Goal: Task Accomplishment & Management: Complete application form

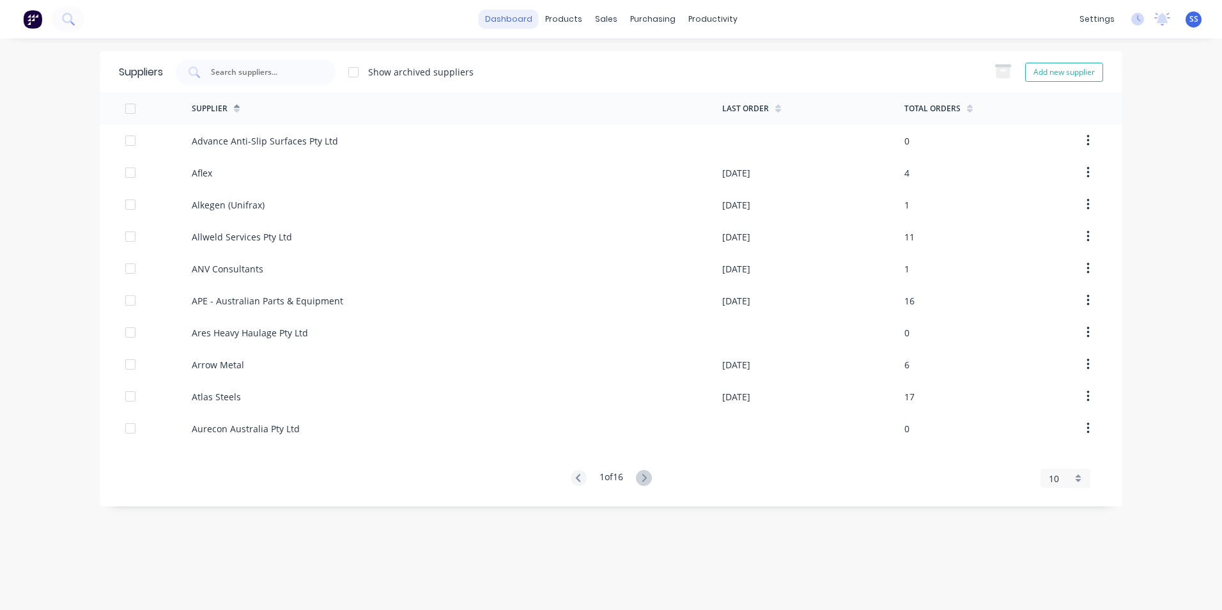
click at [509, 14] on link "dashboard" at bounding box center [509, 19] width 60 height 19
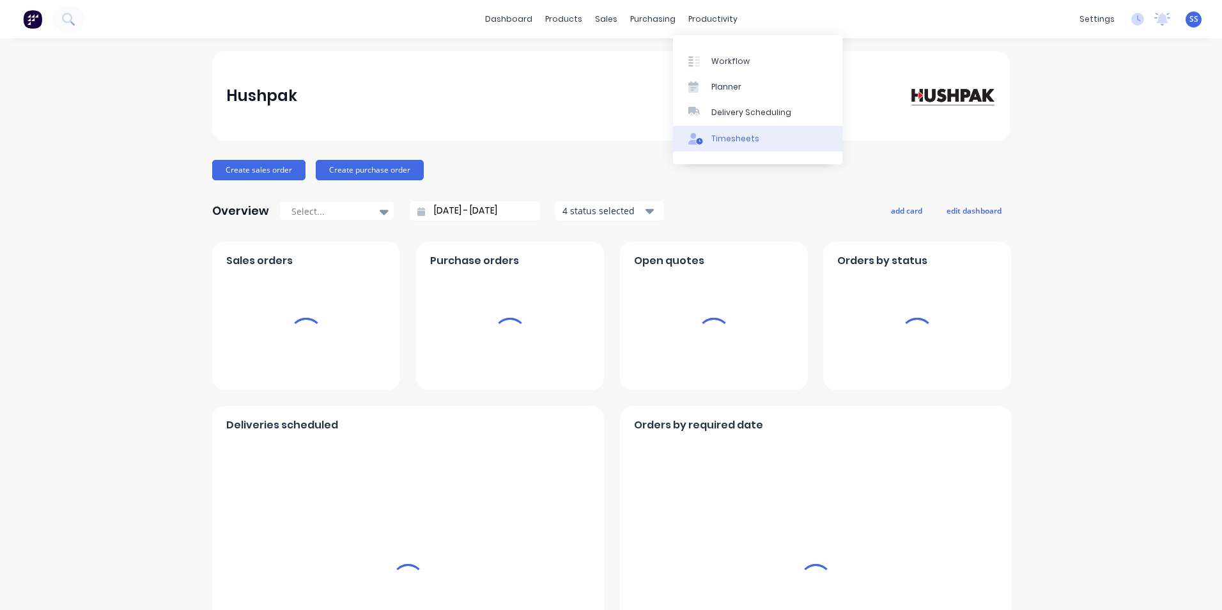
click at [603, 141] on div "Timesheets" at bounding box center [735, 139] width 48 height 12
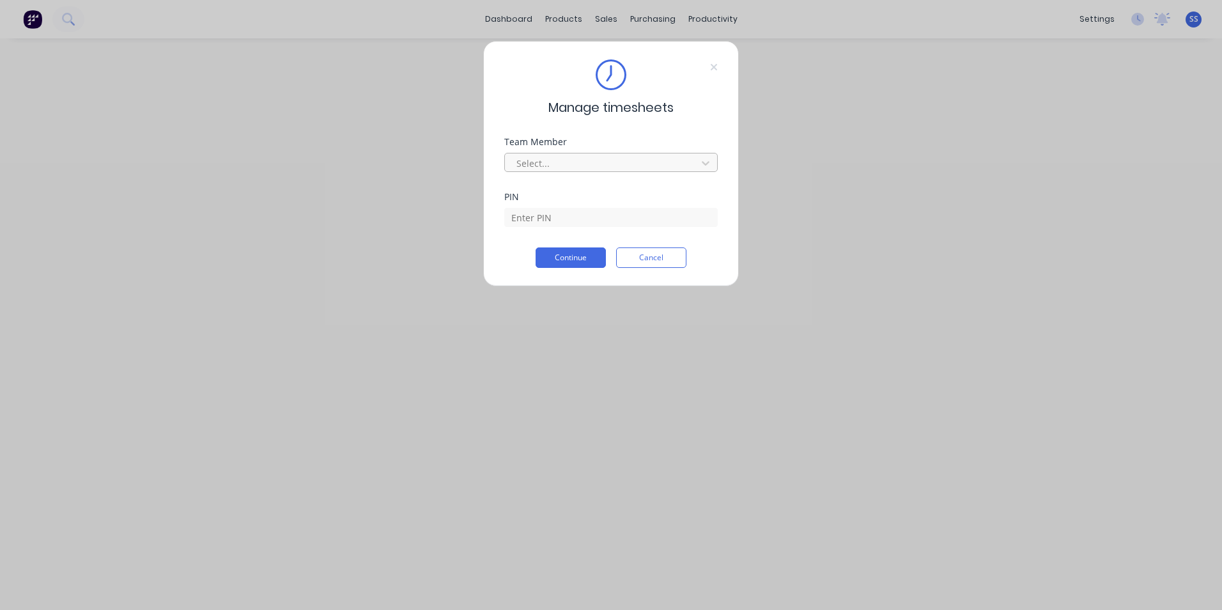
click at [576, 164] on div at bounding box center [602, 163] width 175 height 16
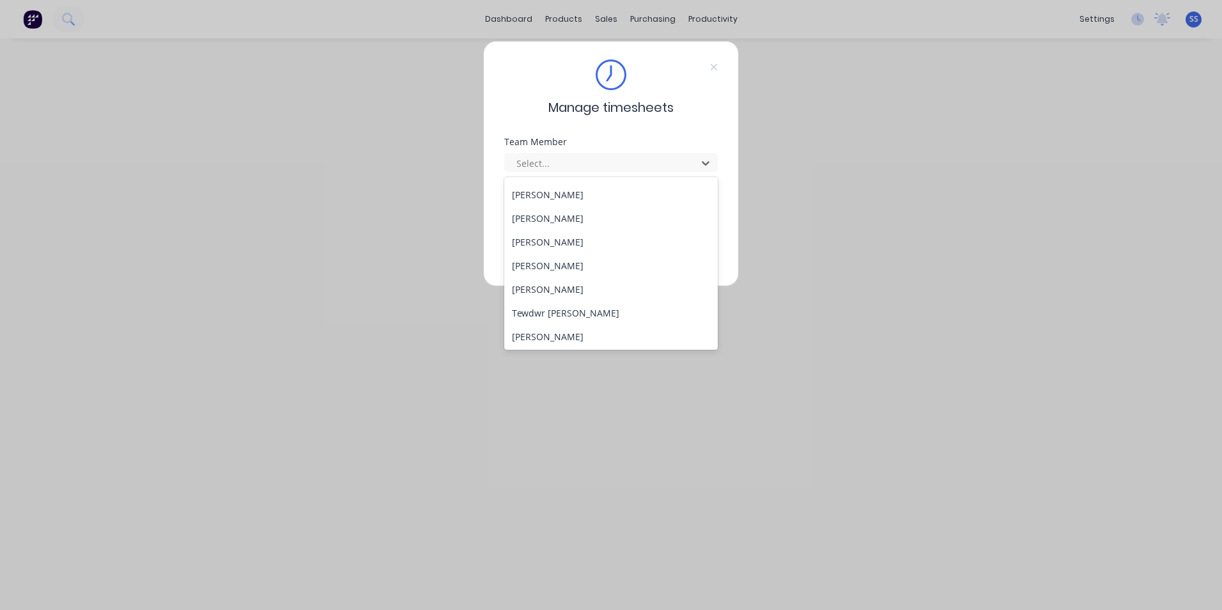
scroll to position [613, 0]
click at [554, 276] on div "[PERSON_NAME]" at bounding box center [611, 288] width 214 height 24
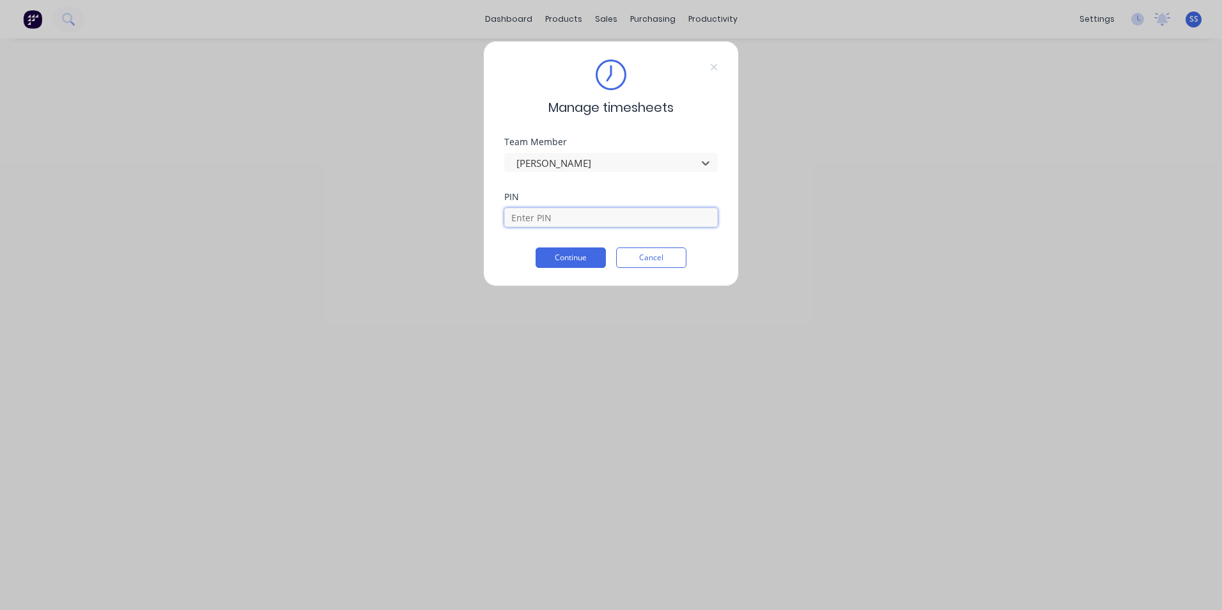
click at [559, 217] on input at bounding box center [611, 217] width 214 height 19
type input "9358"
click at [563, 258] on button "Continue" at bounding box center [571, 257] width 70 height 20
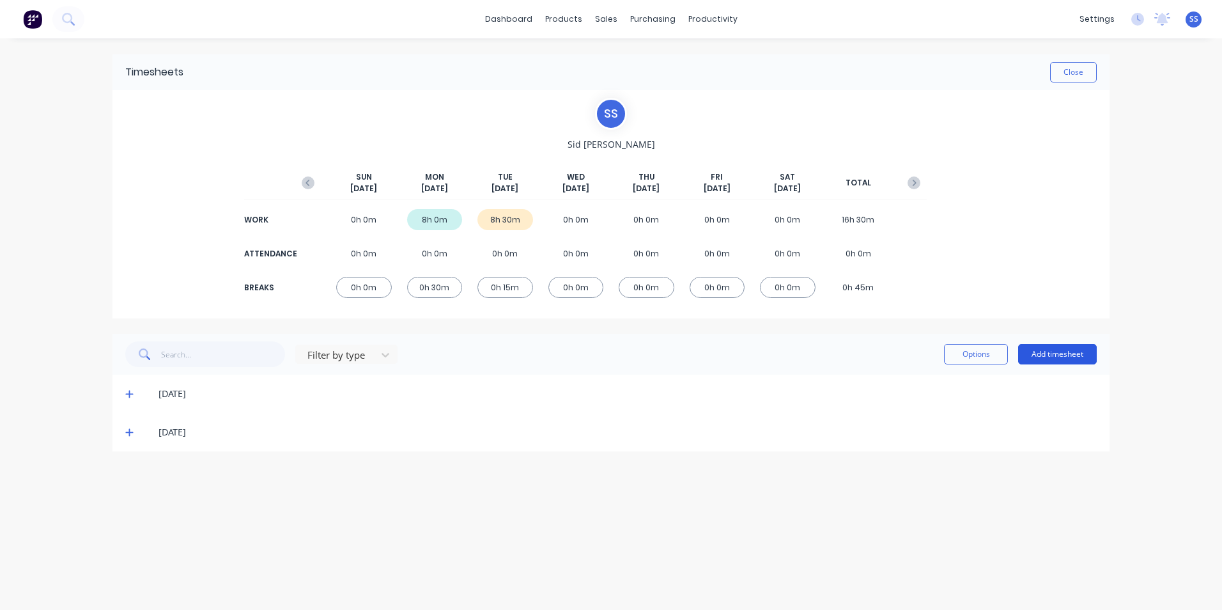
click at [603, 276] on button "Add timesheet" at bounding box center [1057, 354] width 79 height 20
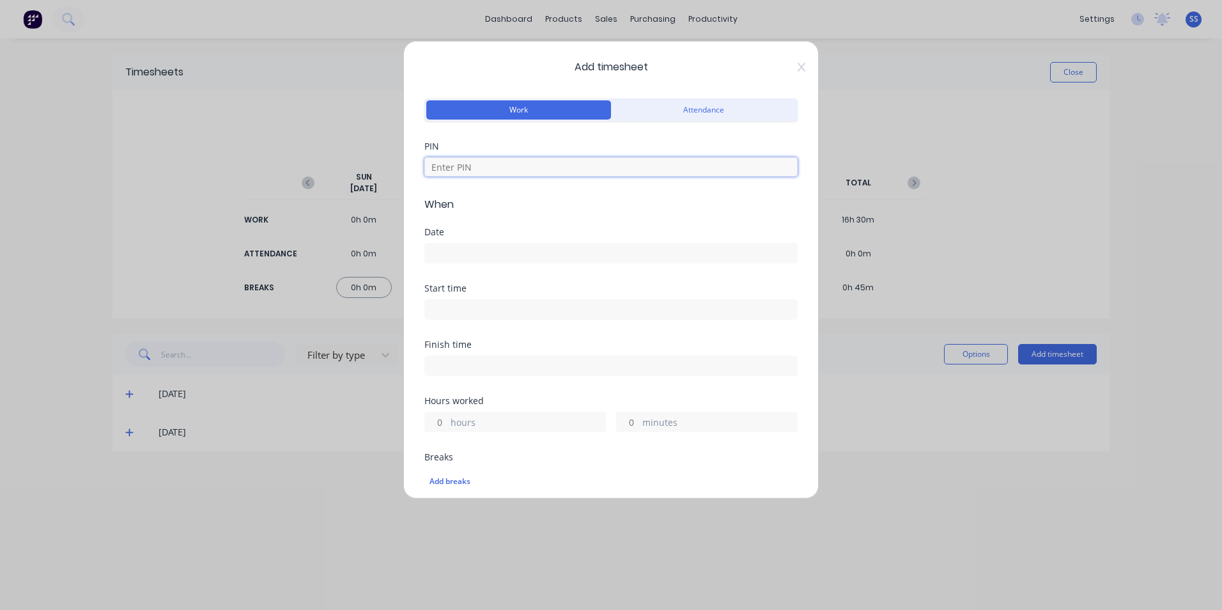
click at [582, 164] on input at bounding box center [610, 166] width 373 height 19
type input "9358"
type input "8"
type input "45"
click at [493, 244] on label at bounding box center [610, 253] width 373 height 20
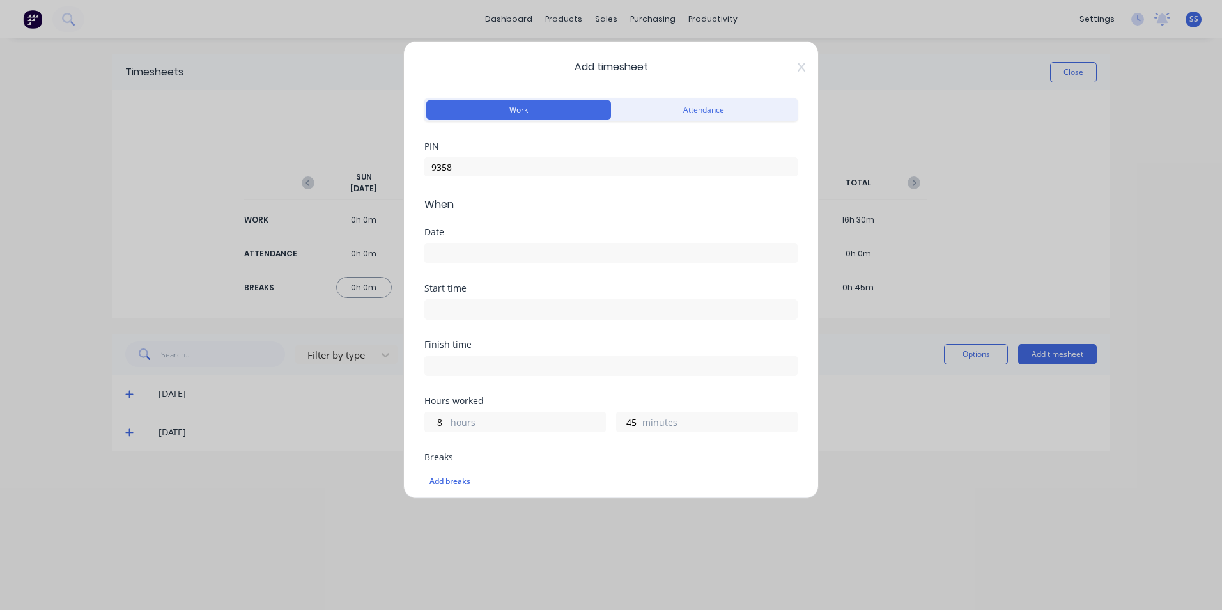
click at [493, 244] on input at bounding box center [611, 253] width 372 height 19
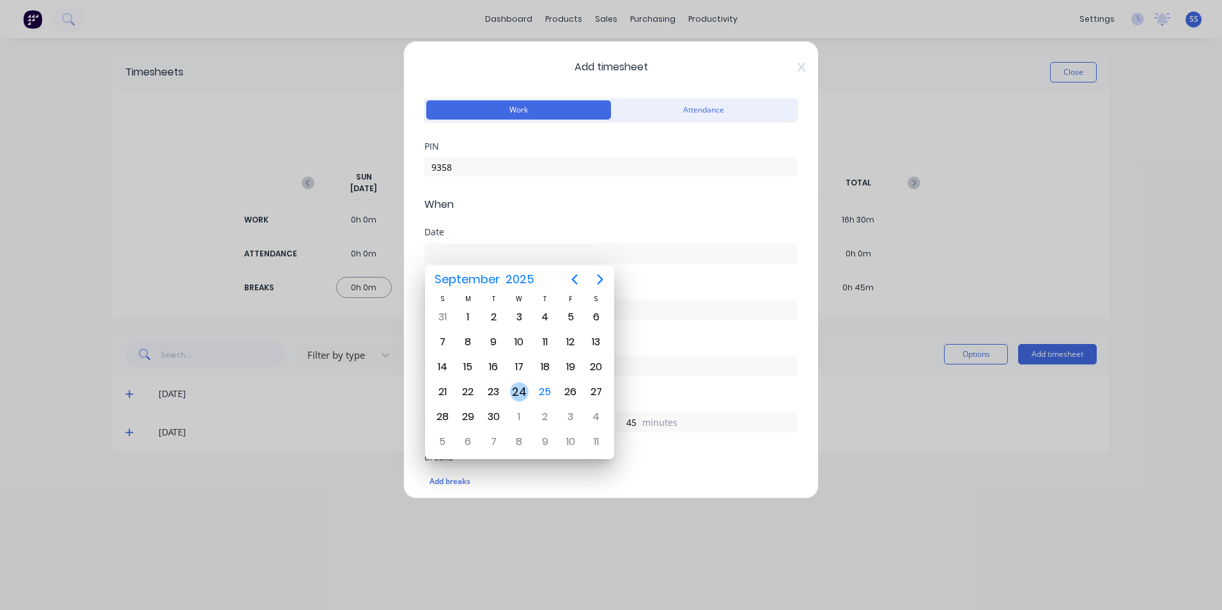
click at [517, 276] on div "24" at bounding box center [519, 391] width 19 height 19
type input "[DATE]"
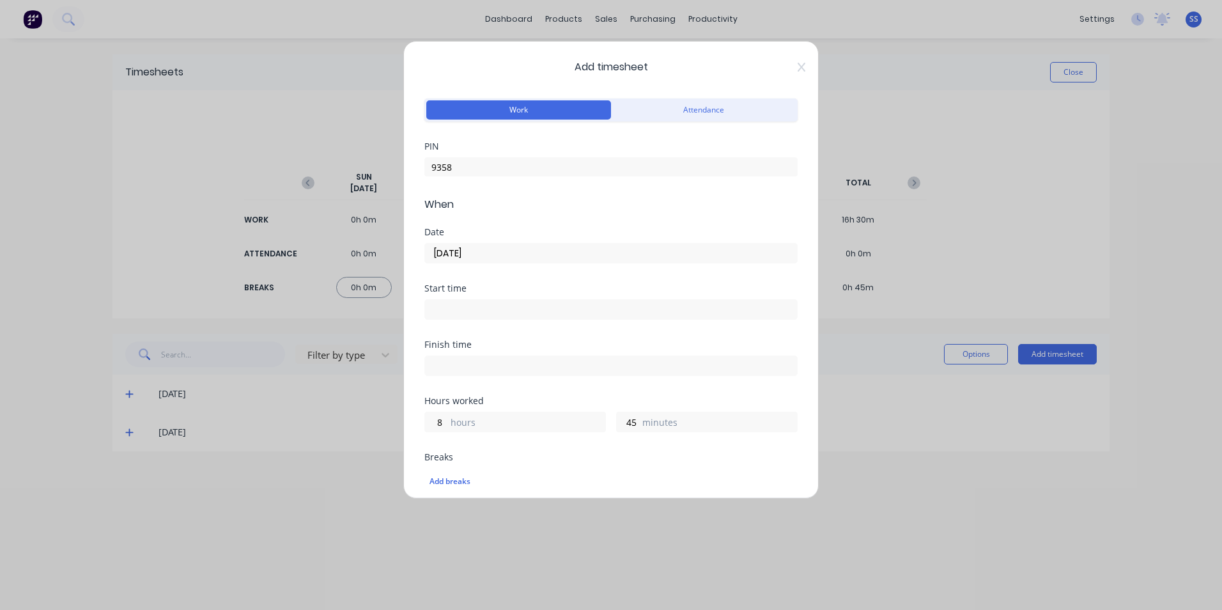
click at [490, 276] on input at bounding box center [611, 309] width 372 height 19
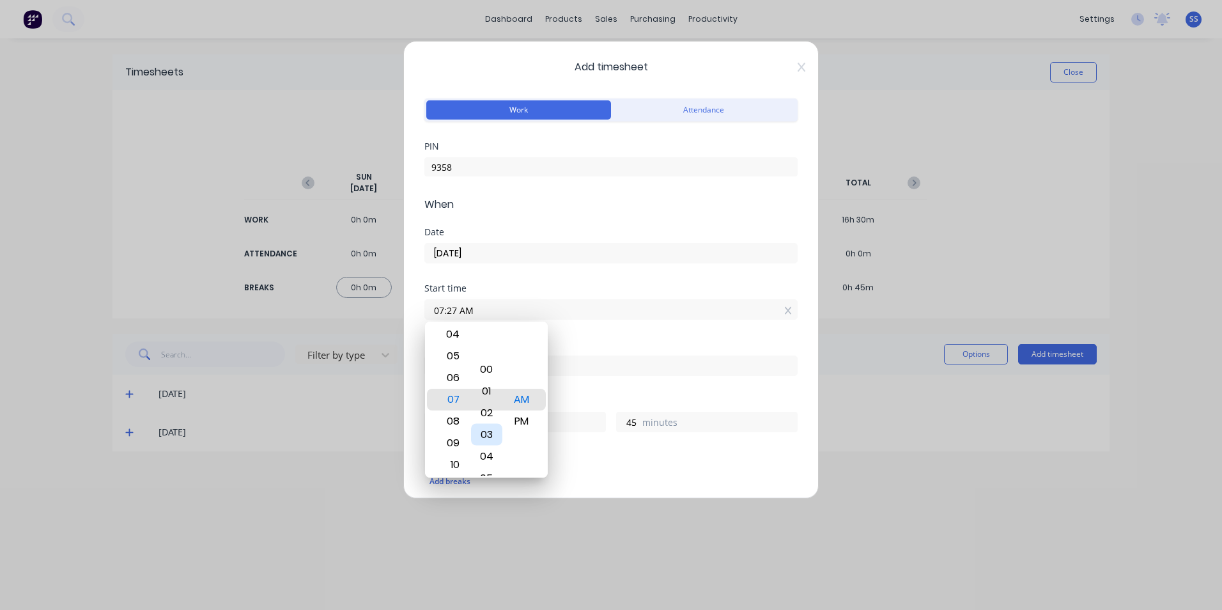
type input "07:00 AM"
click at [487, 276] on div "00" at bounding box center [486, 400] width 31 height 22
click at [603, 276] on div "Start time 07:00 AM" at bounding box center [610, 312] width 373 height 56
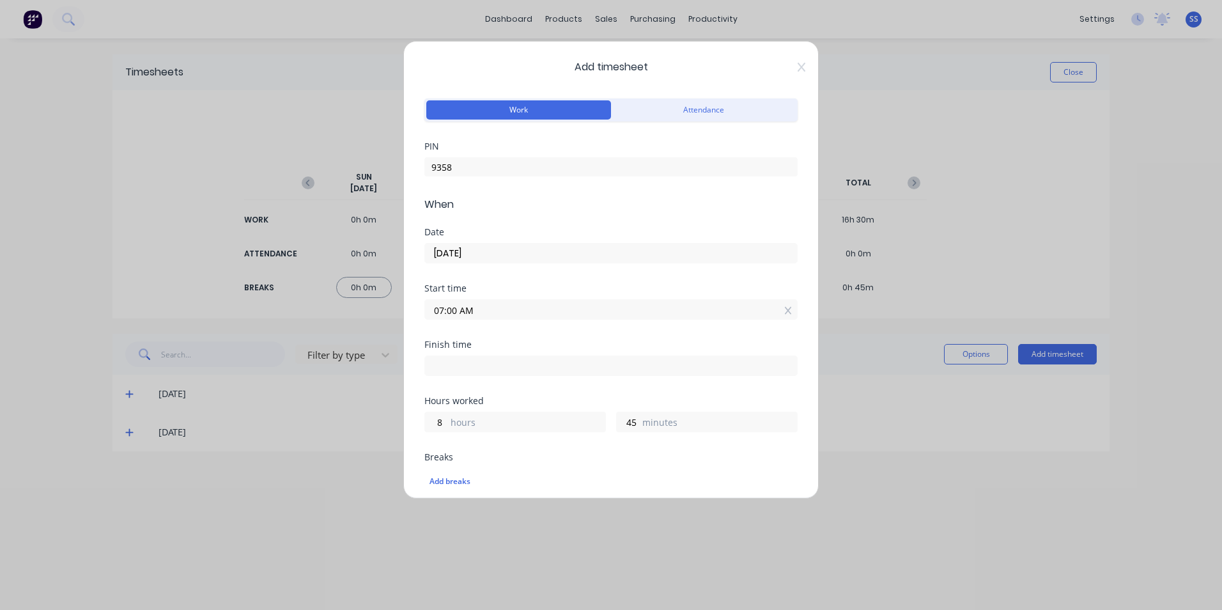
click at [581, 276] on input at bounding box center [611, 365] width 372 height 19
type input "07:27 AM"
type input "0"
type input "27"
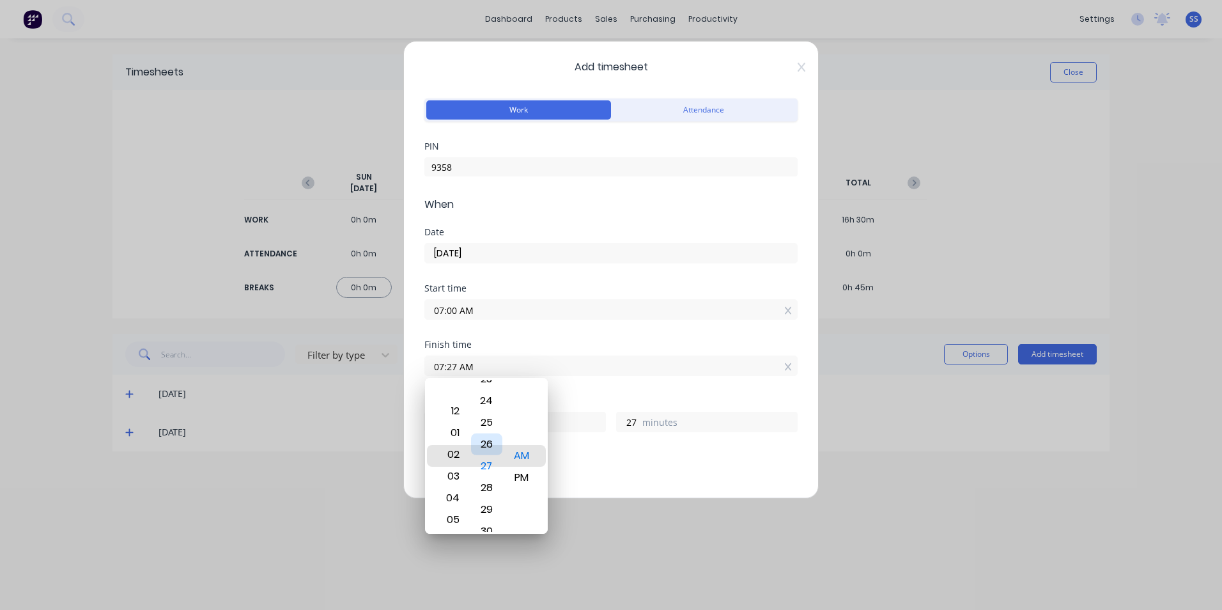
type input "02:27 AM"
type input "19"
type input "02:26 AM"
type input "26"
type input "02:27 AM"
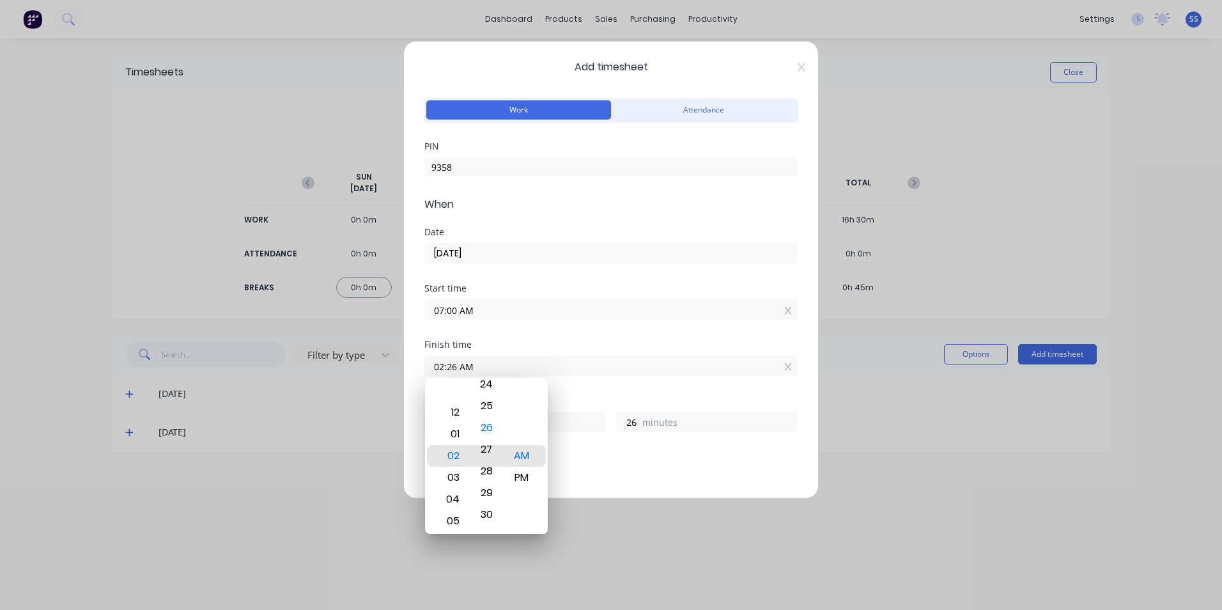
type input "27"
type input "03:27 AM"
type input "20"
type input "03:43 AM"
type input "43"
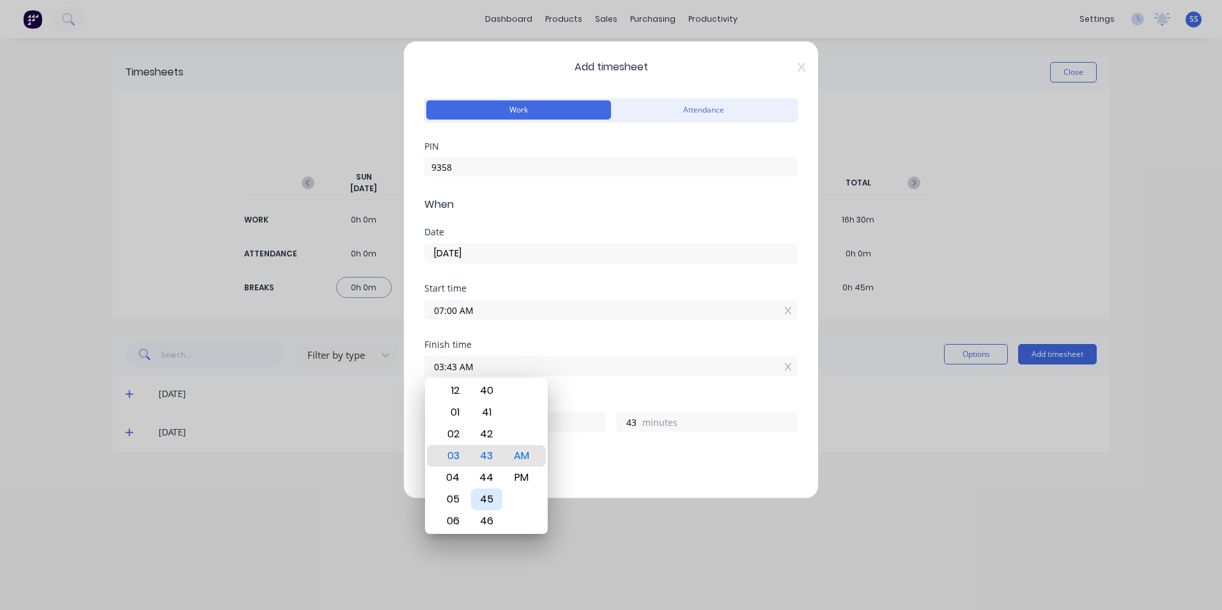
click at [490, 276] on div "45" at bounding box center [486, 499] width 31 height 22
type input "03:45 AM"
type input "45"
click at [513, 276] on div "PM" at bounding box center [521, 478] width 31 height 22
type input "03:45 PM"
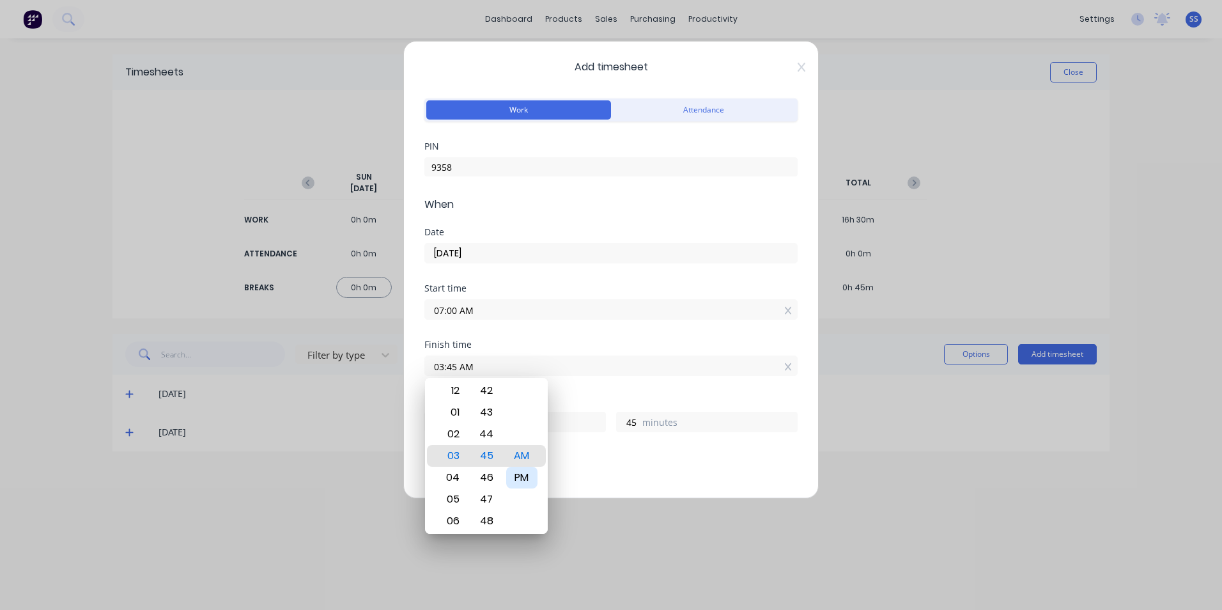
type input "8"
click at [603, 276] on div "Finish time 03:45 PM" at bounding box center [610, 368] width 373 height 56
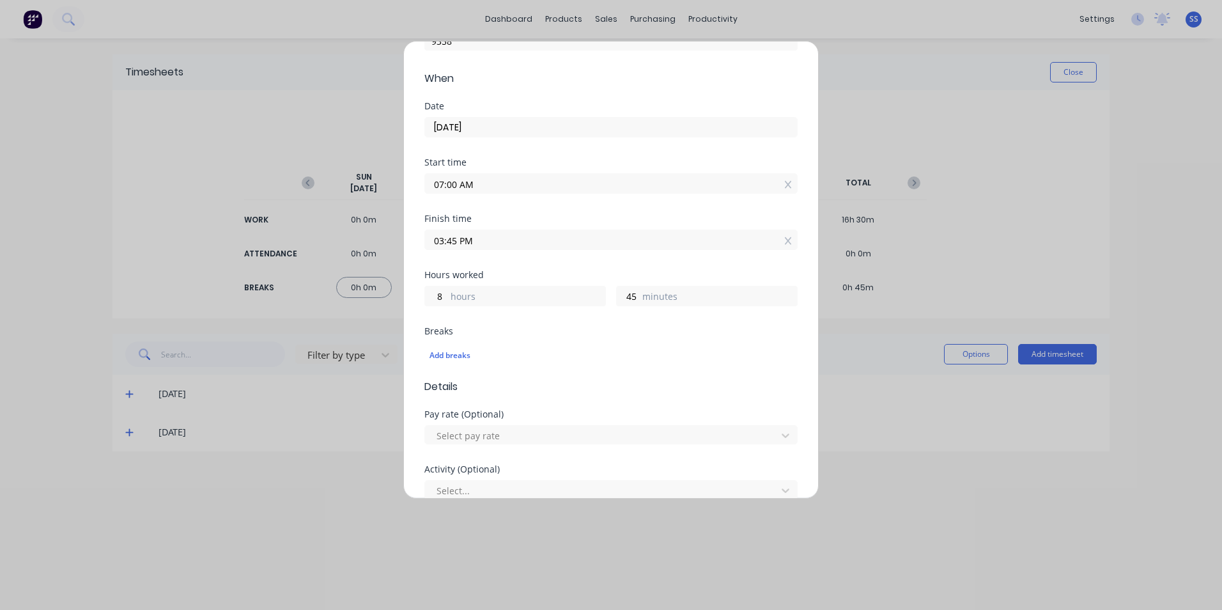
scroll to position [127, 0]
click at [463, 276] on div "Add breaks" at bounding box center [611, 354] width 363 height 17
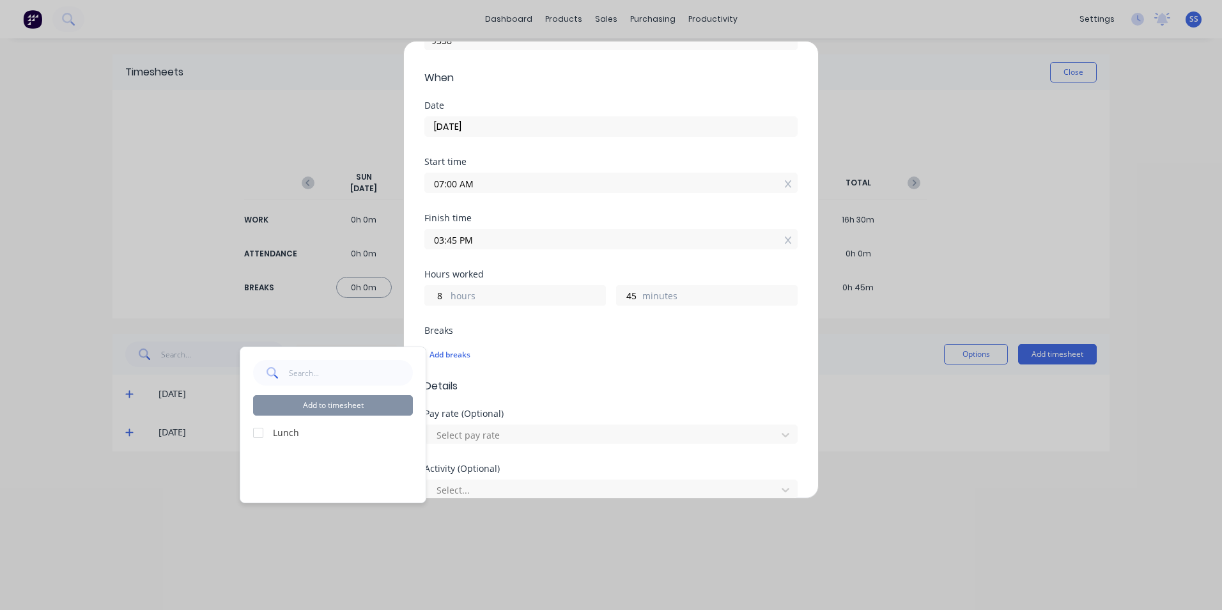
click at [262, 276] on div at bounding box center [258, 433] width 26 height 26
click at [341, 276] on button "Add to timesheet" at bounding box center [333, 405] width 160 height 20
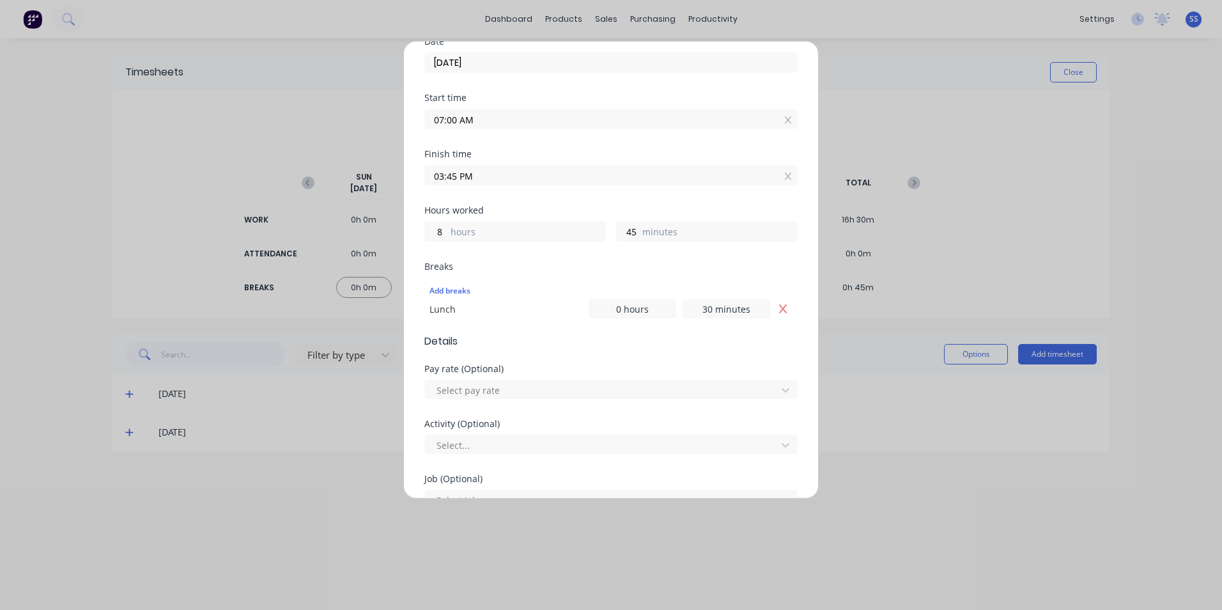
scroll to position [192, 0]
click at [588, 276] on div at bounding box center [602, 389] width 335 height 16
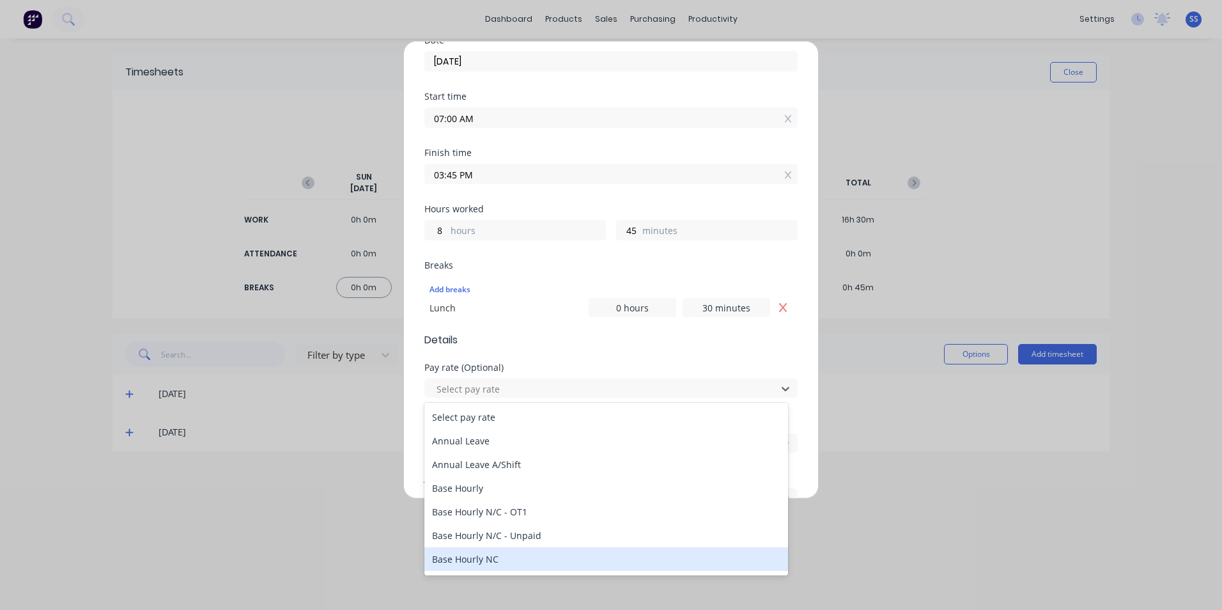
click at [504, 276] on div "Base Hourly NC" at bounding box center [606, 559] width 364 height 24
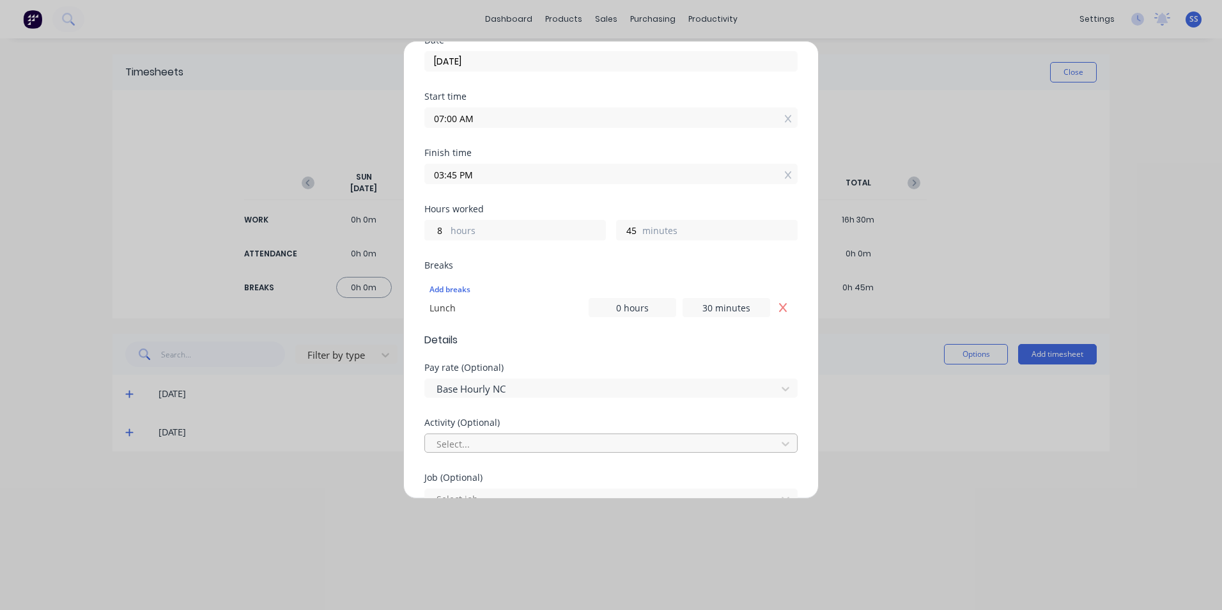
click at [495, 276] on div at bounding box center [602, 444] width 335 height 16
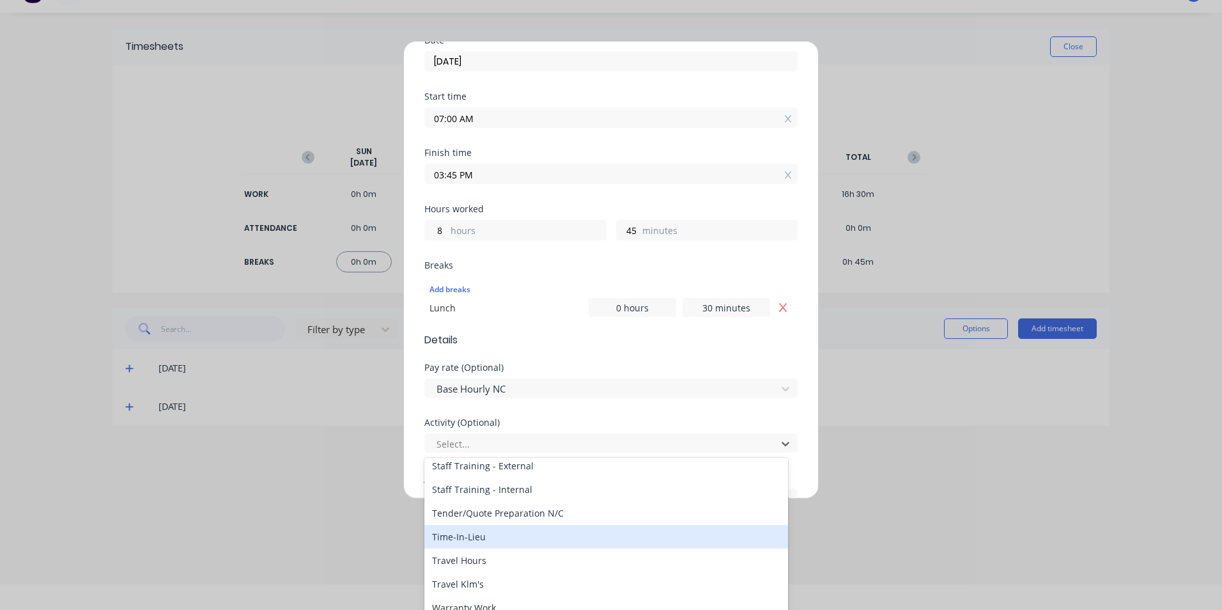
scroll to position [575, 0]
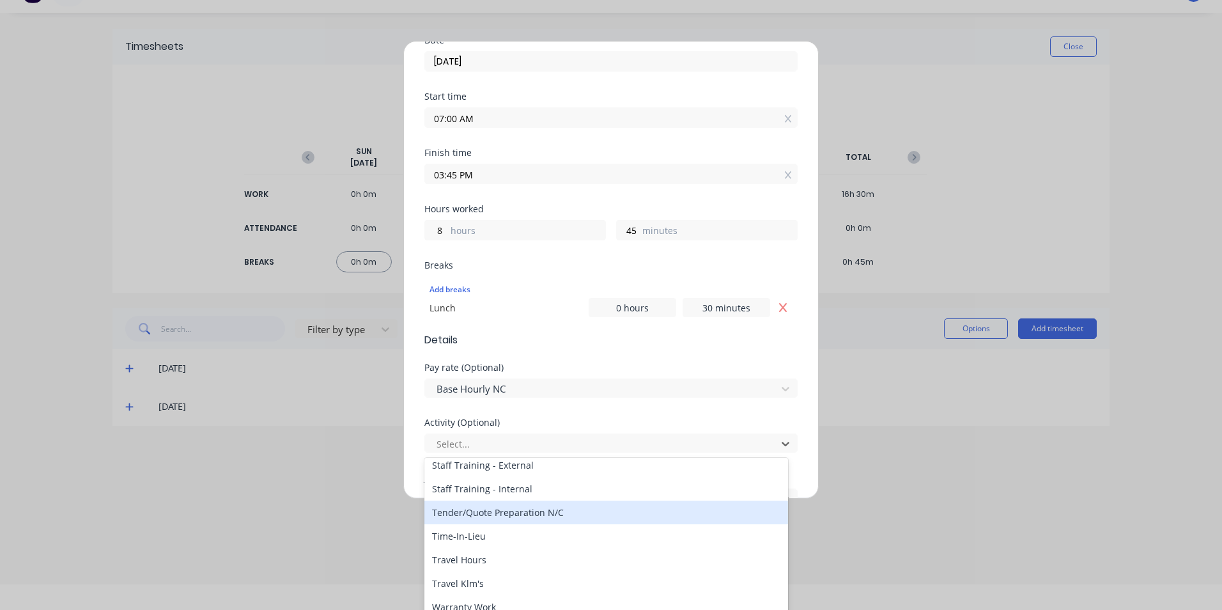
click at [524, 276] on div "Tender/Quote Preparation N/C" at bounding box center [606, 513] width 364 height 24
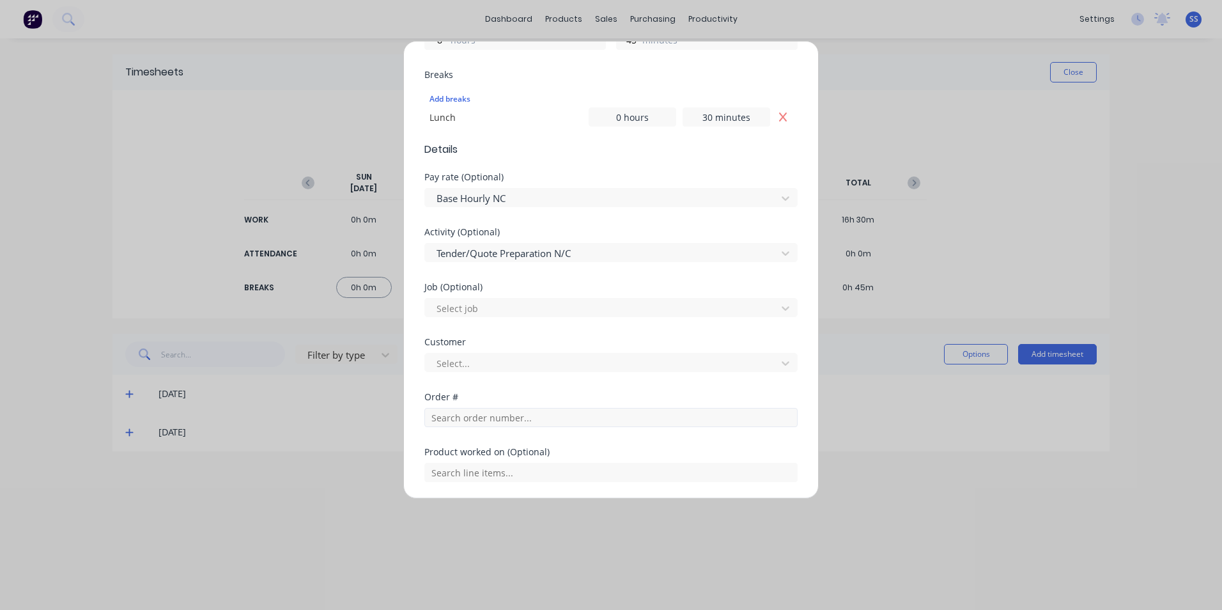
scroll to position [384, 0]
click at [601, 276] on div at bounding box center [602, 362] width 335 height 16
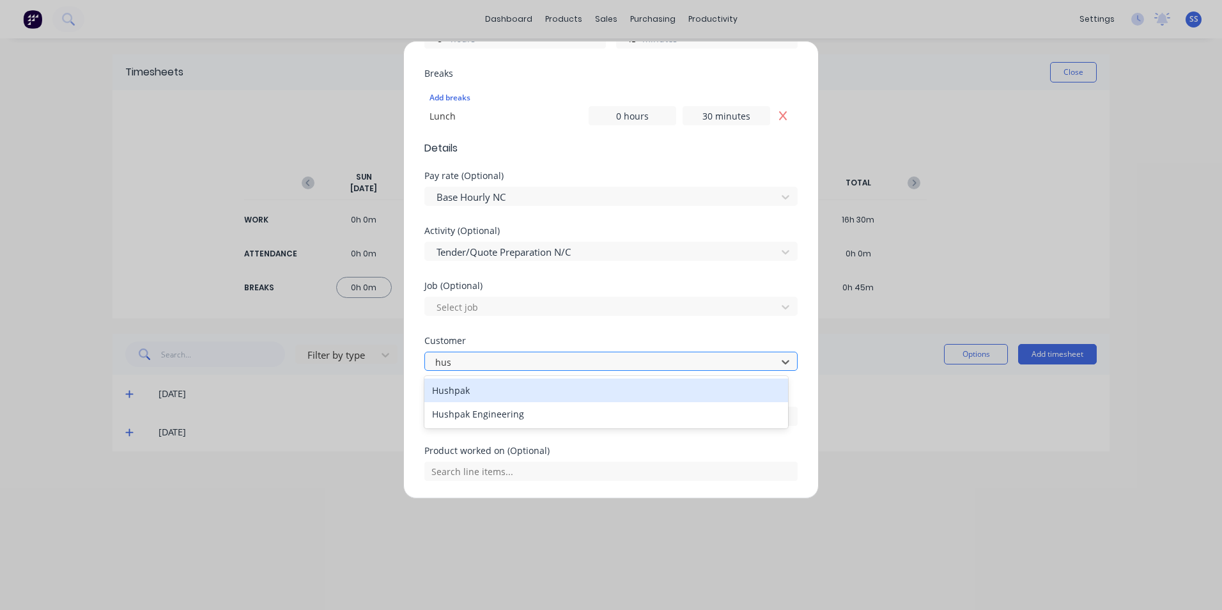
type input "hush"
click at [603, 276] on div "Hushpak" at bounding box center [606, 390] width 364 height 24
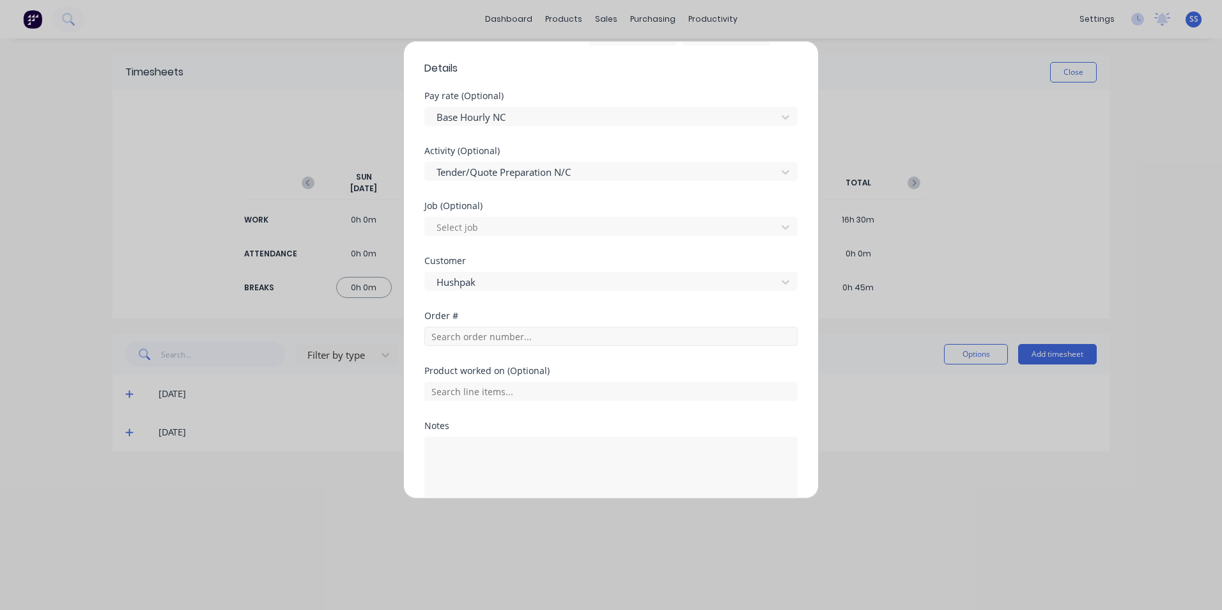
scroll to position [529, 0]
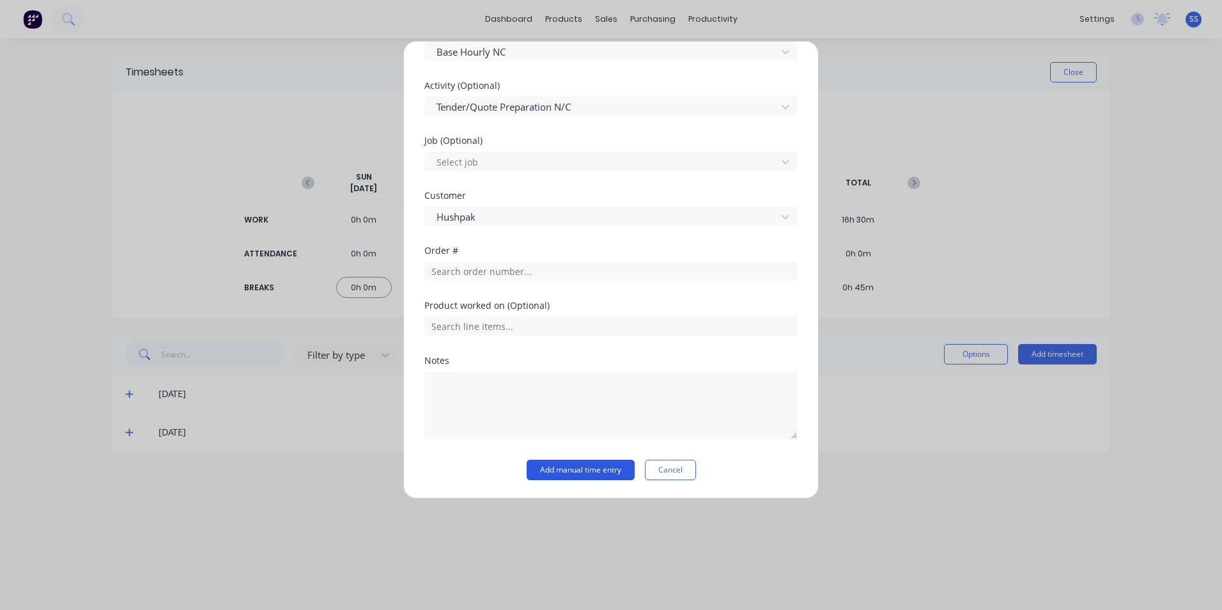
click at [579, 276] on button "Add manual time entry" at bounding box center [581, 470] width 108 height 20
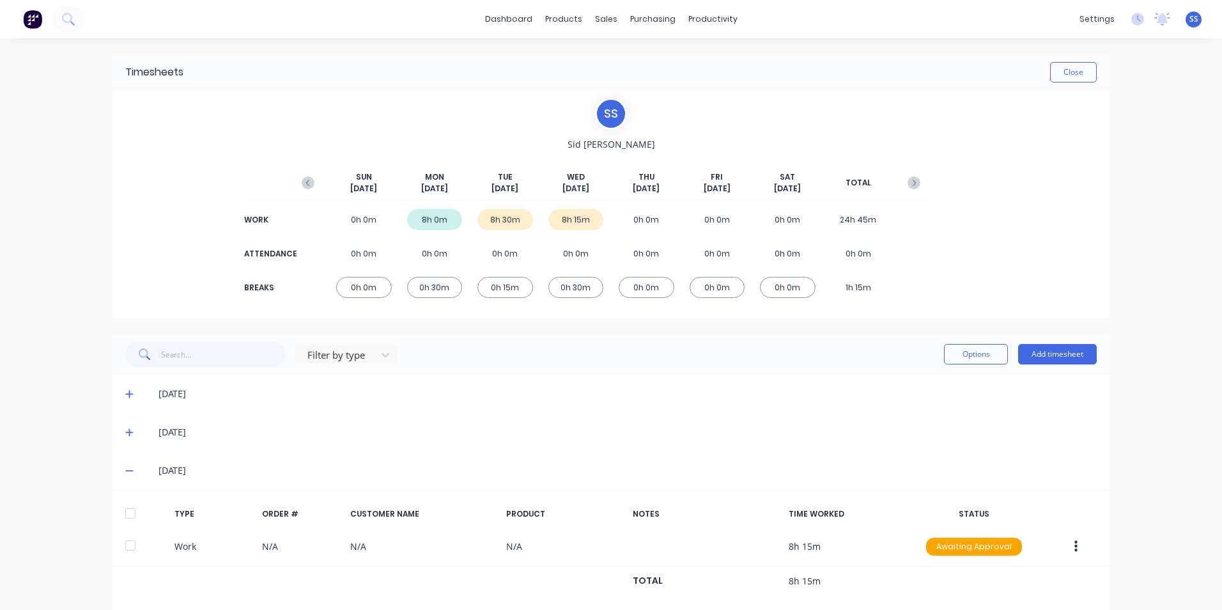
click at [127, 276] on icon at bounding box center [129, 470] width 8 height 9
click at [603, 276] on div "dashboard products sales purchasing productivity dashboard products Product Cat…" at bounding box center [611, 305] width 1222 height 610
